Goal: Obtain resource: Obtain resource

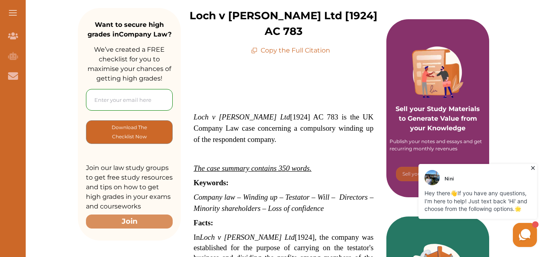
click at [200, 114] on em "Loch v [PERSON_NAME] Ltd" at bounding box center [242, 117] width 96 height 8
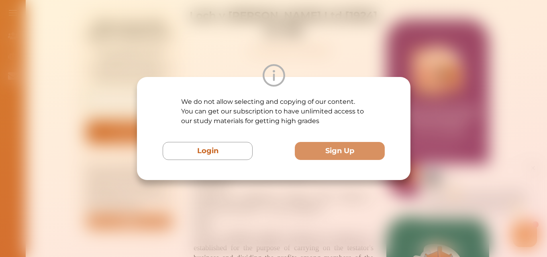
click at [334, 64] on div "We do not allow selecting and copying of our content. You can get our subscript…" at bounding box center [273, 128] width 547 height 257
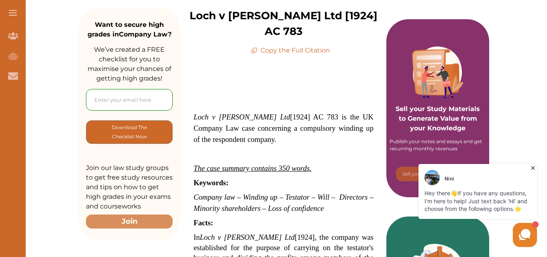
click at [312, 48] on p "Copy the Full Citation" at bounding box center [290, 51] width 79 height 10
click at [254, 50] on icon at bounding box center [254, 50] width 6 height 6
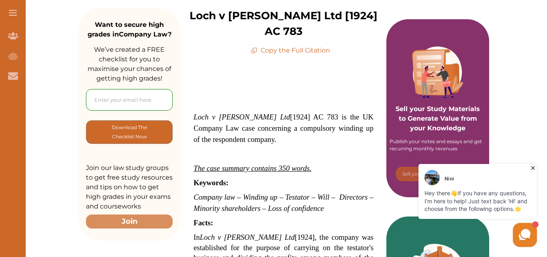
click at [254, 50] on icon at bounding box center [254, 50] width 6 height 6
